Goal: Information Seeking & Learning: Learn about a topic

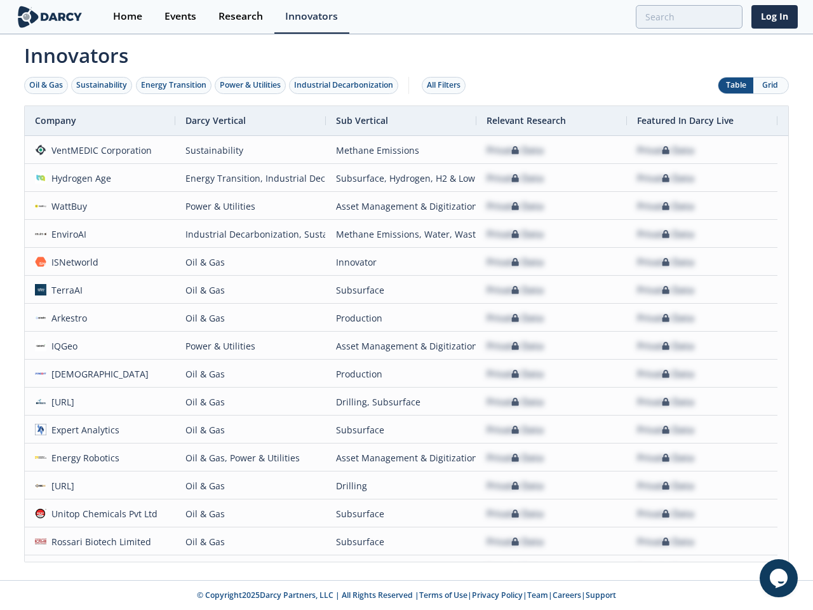
click at [46, 85] on div "Oil & Gas" at bounding box center [46, 84] width 34 height 11
click at [102, 85] on div "Sustainability" at bounding box center [101, 84] width 51 height 11
click at [174, 85] on div "Energy Transition" at bounding box center [173, 84] width 65 height 11
click at [252, 85] on div "Power & Utilities" at bounding box center [250, 84] width 61 height 11
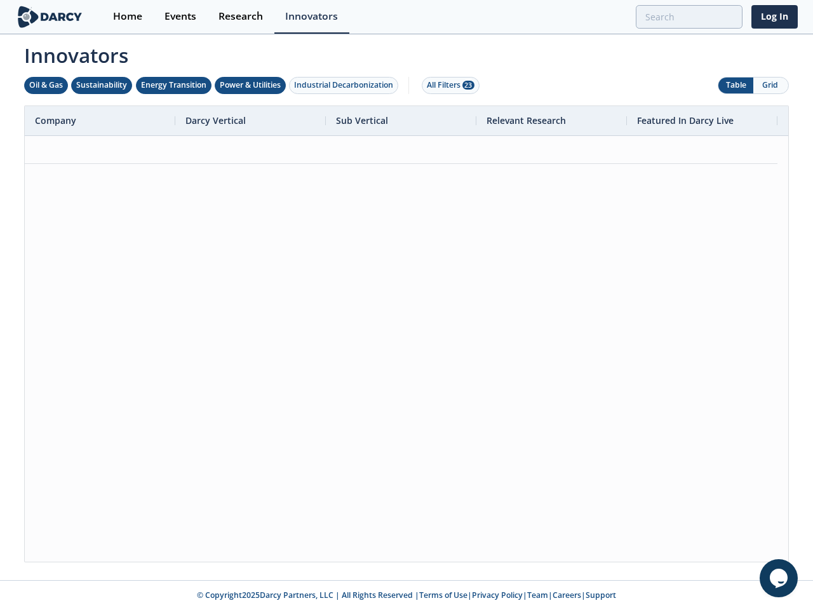
click at [346, 85] on div "Industrial Decarbonization" at bounding box center [343, 84] width 99 height 11
click at [447, 85] on div "All Filters 28" at bounding box center [451, 84] width 48 height 11
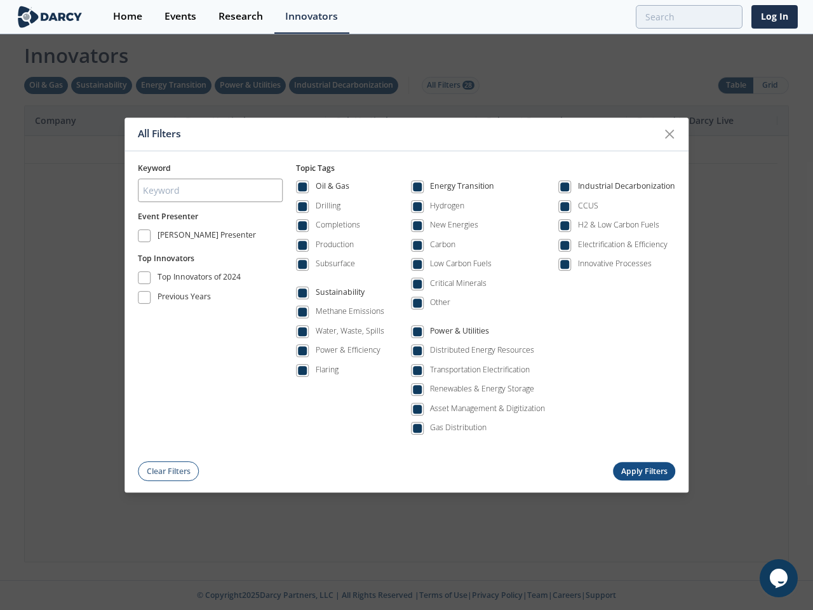
click at [735, 85] on div "All Filters Keyword Event Presenter [PERSON_NAME] Presenter Top Innovators Top …" at bounding box center [406, 305] width 813 height 610
